Goal: Transaction & Acquisition: Purchase product/service

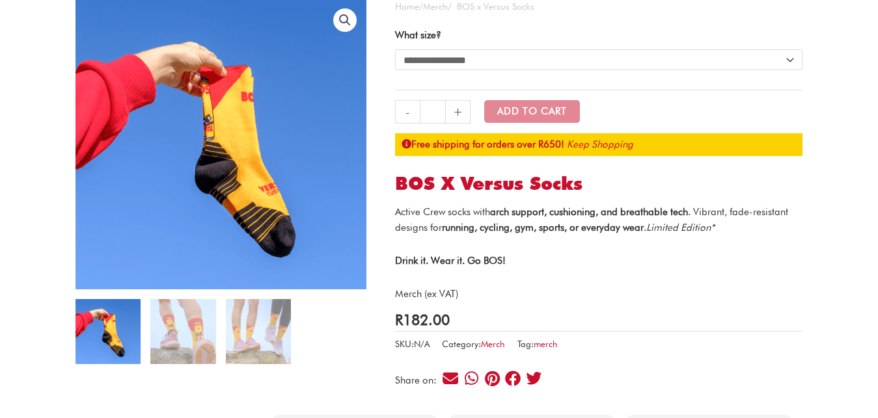
scroll to position [133, 0]
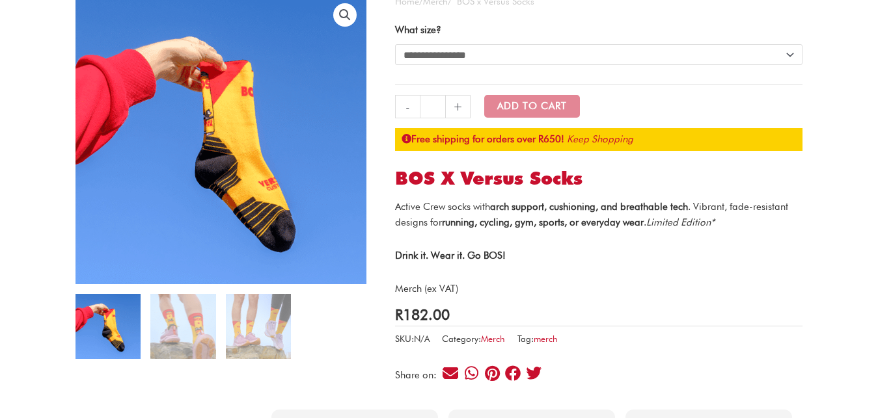
click at [395, 44] on select "**********" at bounding box center [598, 54] width 407 height 21
select select "****"
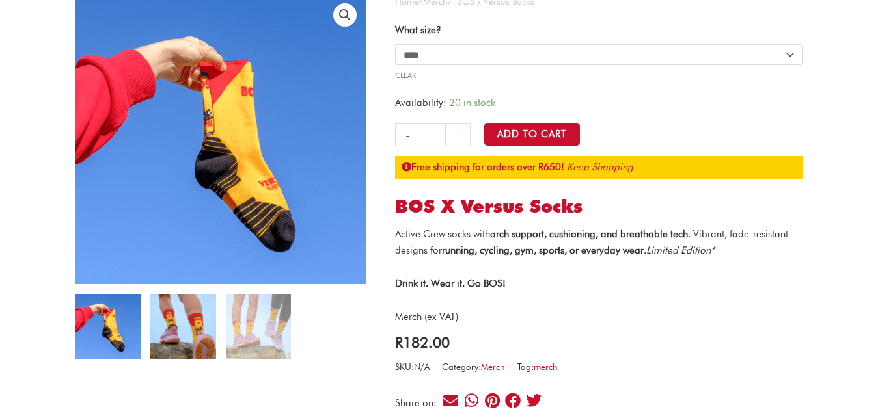
click at [169, 347] on img at bounding box center [182, 326] width 65 height 65
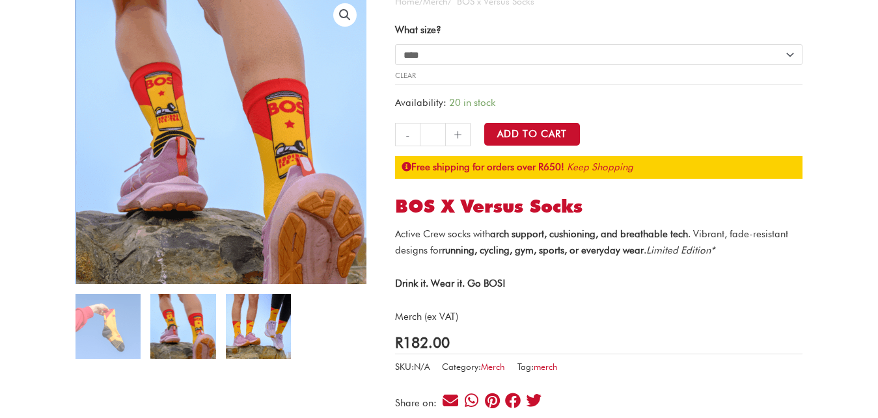
click at [269, 331] on img at bounding box center [258, 326] width 65 height 65
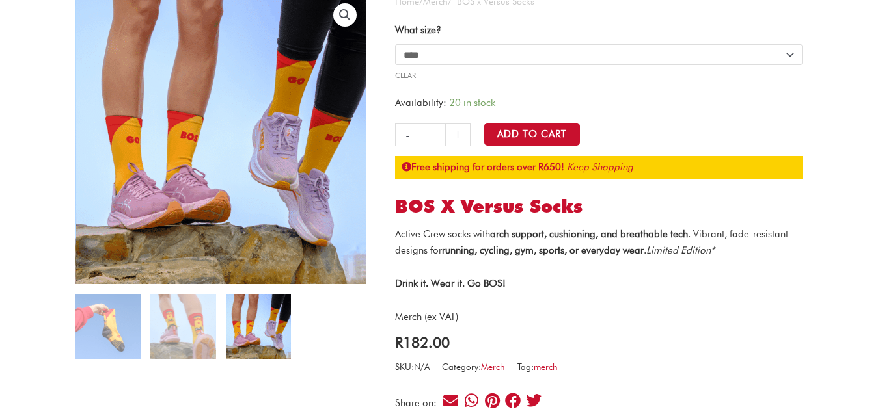
scroll to position [0, 0]
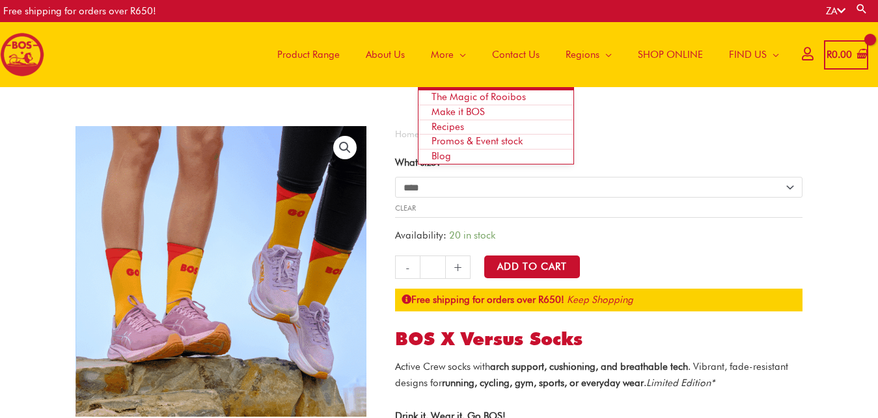
click at [462, 59] on link "More" at bounding box center [448, 54] width 61 height 65
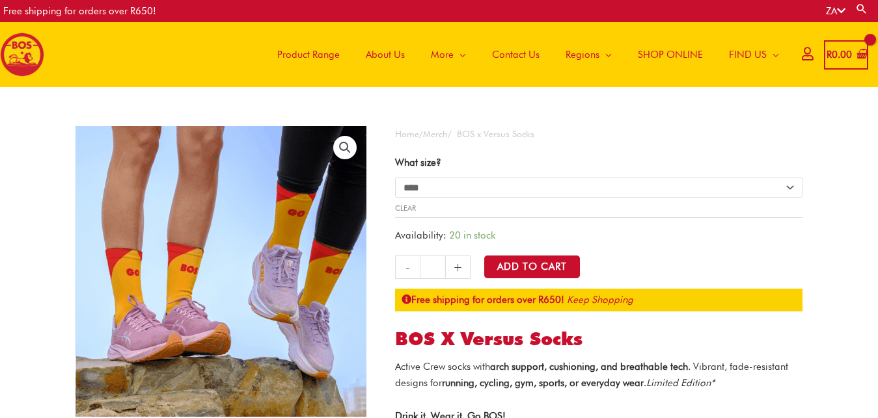
click at [674, 50] on span "SHOP ONLINE" at bounding box center [670, 54] width 65 height 39
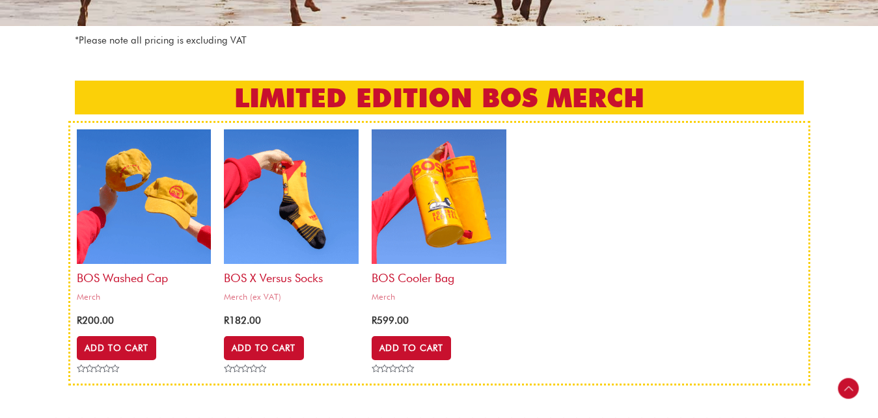
scroll to position [266, 0]
click at [110, 277] on h2 "BOS Washed Cap" at bounding box center [144, 274] width 135 height 21
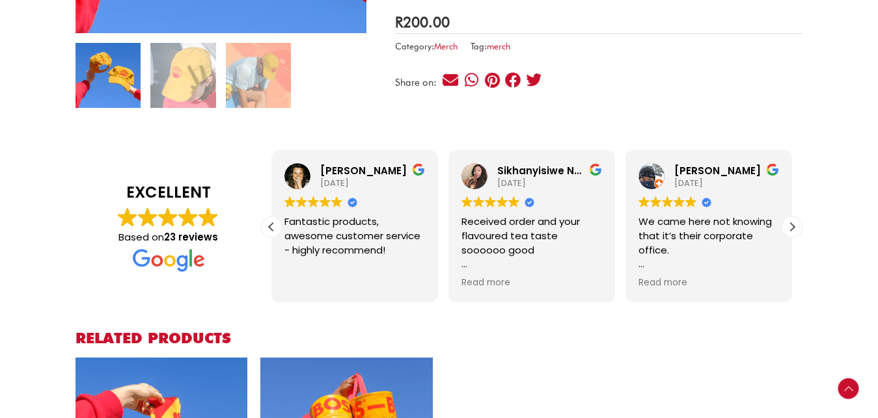
scroll to position [398, 0]
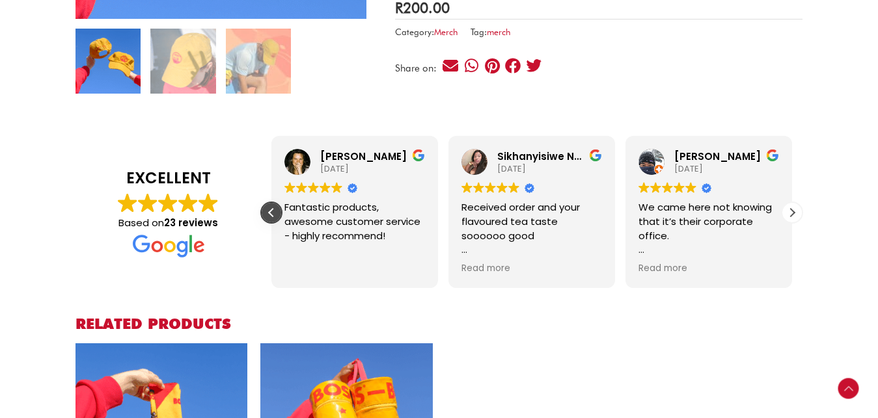
click at [265, 215] on div "Previous review" at bounding box center [272, 213] width 20 height 20
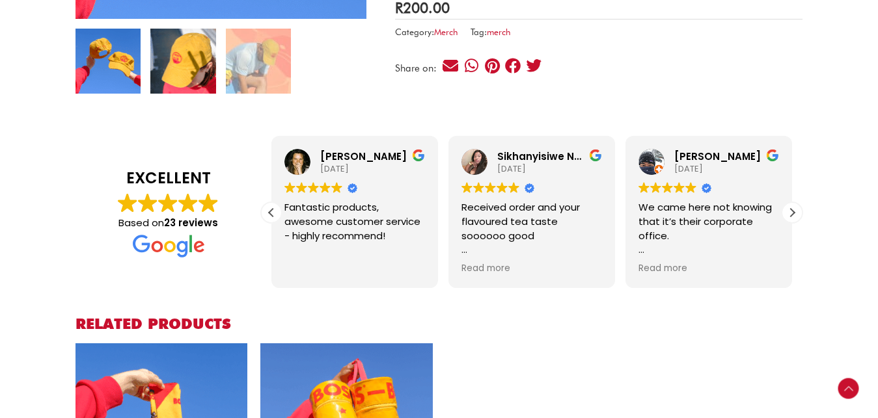
click at [191, 61] on img at bounding box center [182, 61] width 65 height 65
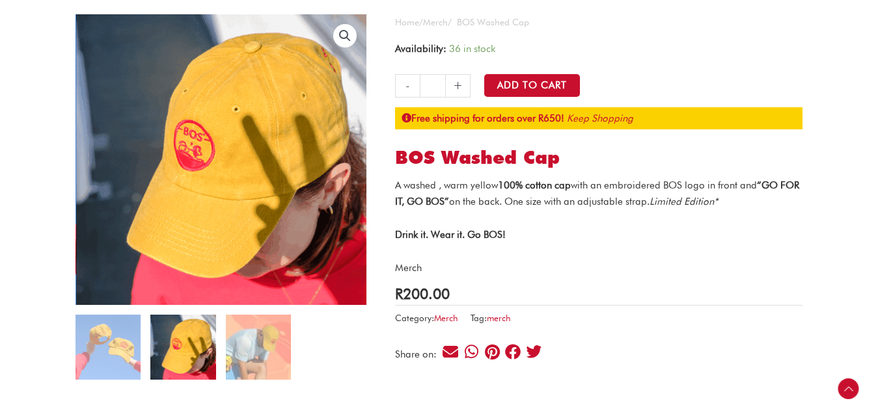
scroll to position [66, 0]
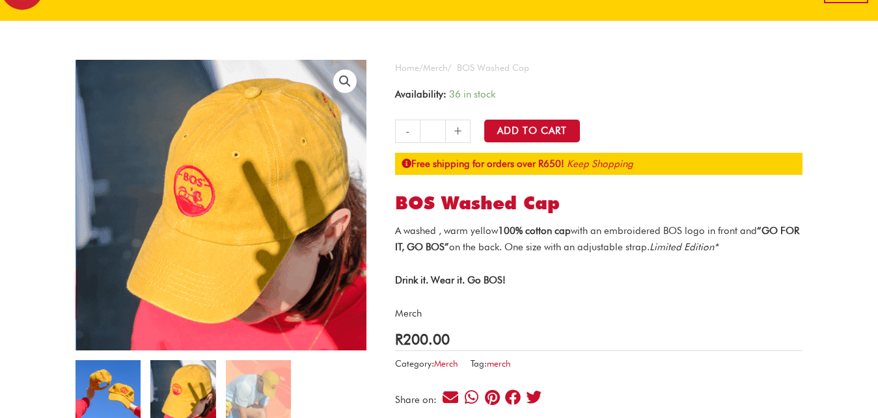
click at [113, 386] on img at bounding box center [107, 393] width 65 height 65
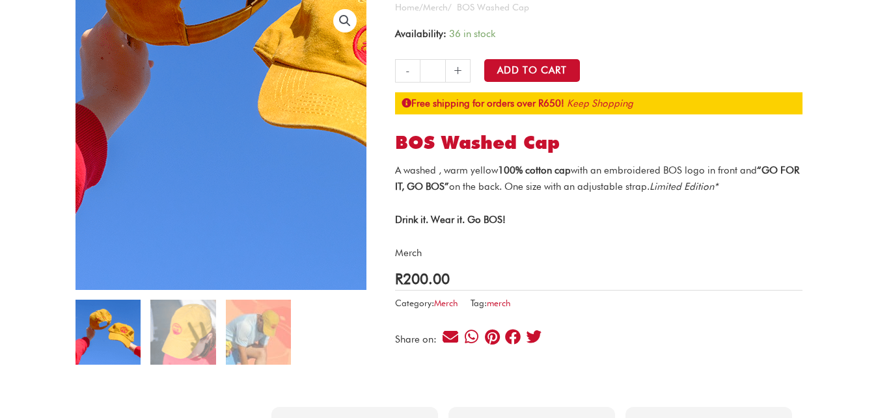
scroll to position [199, 0]
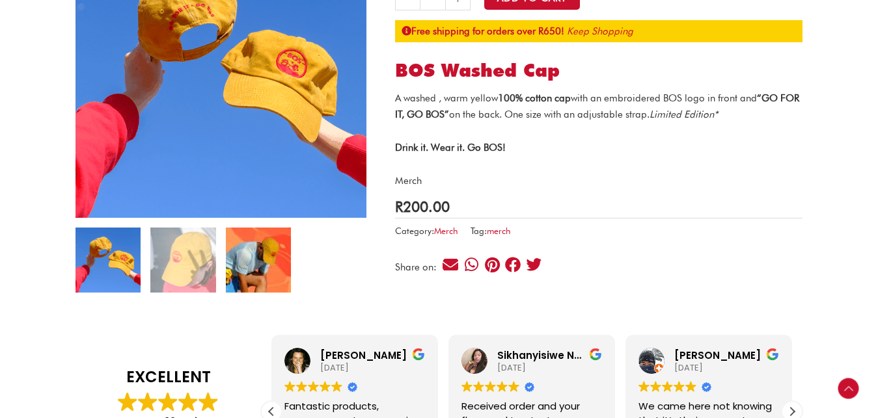
click at [236, 286] on img at bounding box center [258, 260] width 65 height 65
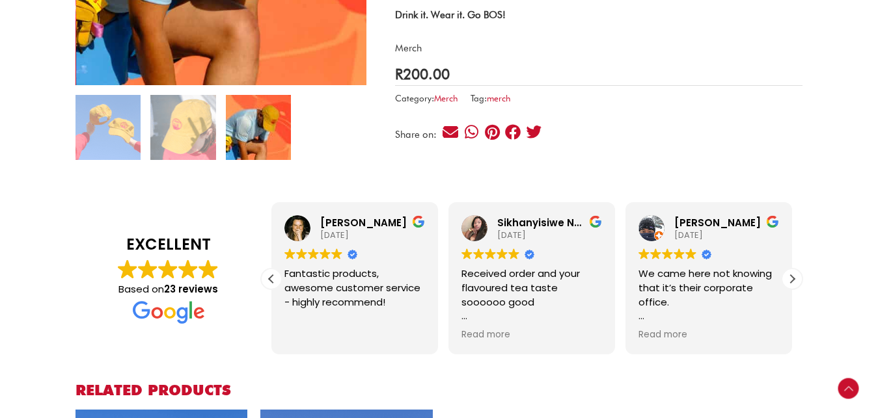
scroll to position [664, 0]
